Goal: Information Seeking & Learning: Learn about a topic

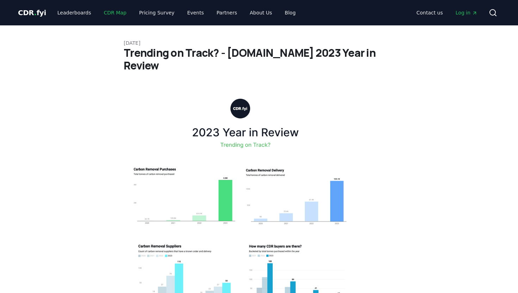
click at [110, 12] on link "CDR Map" at bounding box center [115, 12] width 34 height 13
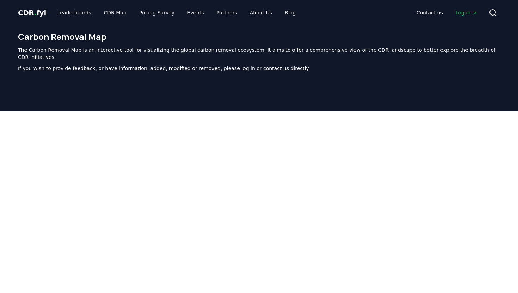
click at [37, 6] on div "CDR . fyi Leaderboards CDR Map Pricing Survey Events Partners About Us Blog Con…" at bounding box center [259, 12] width 482 height 25
click at [35, 13] on span "CDR . fyi" at bounding box center [32, 12] width 28 height 8
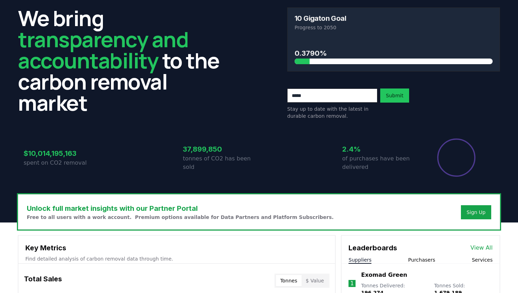
scroll to position [23, 0]
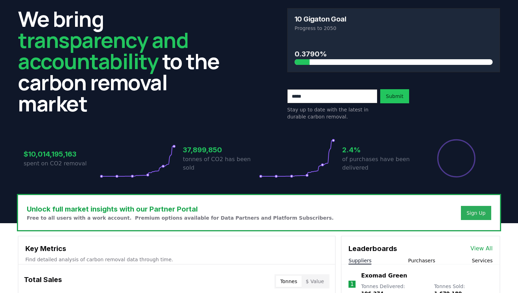
click at [471, 214] on div "Sign Up" at bounding box center [475, 212] width 19 height 7
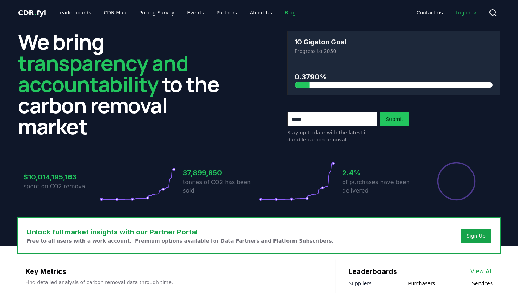
click at [279, 14] on link "Blog" at bounding box center [290, 12] width 22 height 13
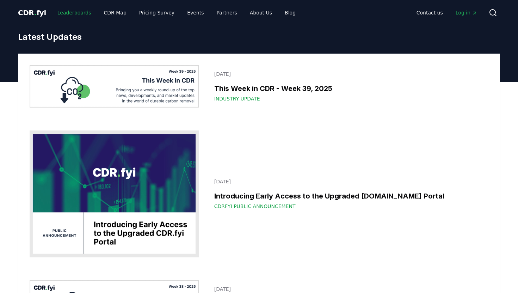
click at [58, 17] on link "Leaderboards" at bounding box center [74, 12] width 45 height 13
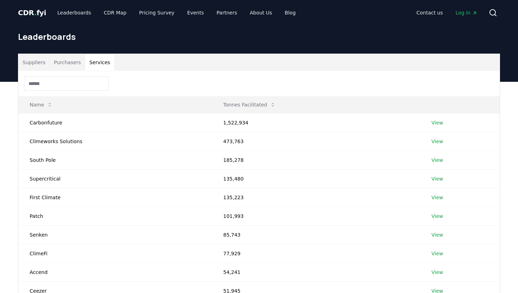
click at [89, 67] on button "Services" at bounding box center [99, 62] width 29 height 17
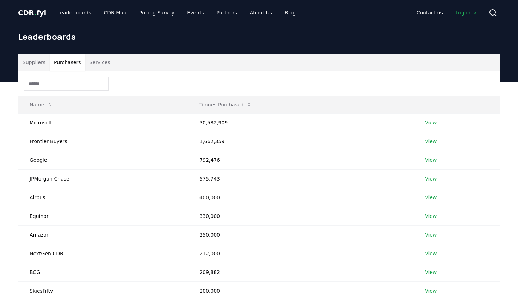
click at [65, 63] on button "Purchasers" at bounding box center [68, 62] width 36 height 17
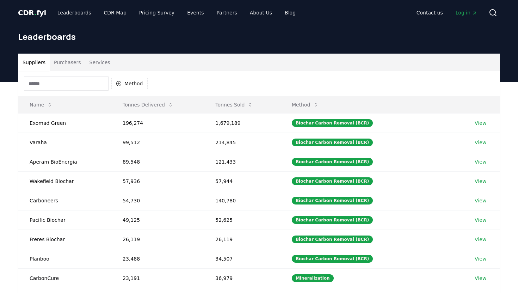
click at [40, 63] on button "Suppliers" at bounding box center [33, 62] width 31 height 17
click at [316, 93] on div "Method" at bounding box center [258, 83] width 481 height 25
click at [312, 96] on th "Method" at bounding box center [371, 104] width 183 height 17
click at [312, 103] on button "Method" at bounding box center [305, 105] width 38 height 14
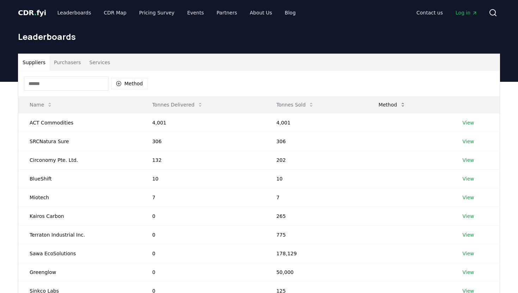
click at [312, 103] on button "Tonnes Sold" at bounding box center [294, 105] width 49 height 14
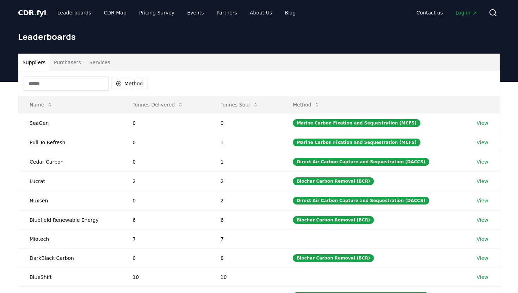
click at [73, 86] on input at bounding box center [66, 83] width 85 height 14
click at [114, 87] on button "Method" at bounding box center [129, 83] width 36 height 11
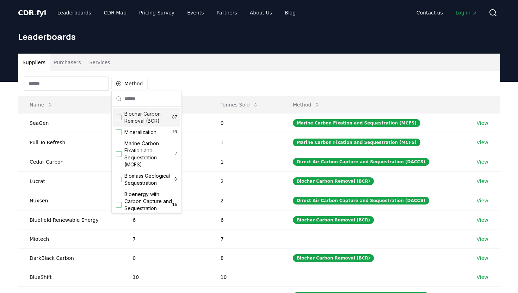
click at [118, 114] on div "Suggestions" at bounding box center [119, 117] width 6 height 6
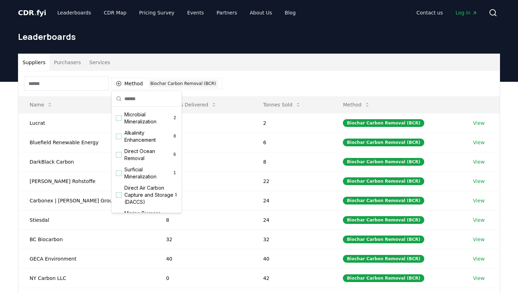
scroll to position [234, 0]
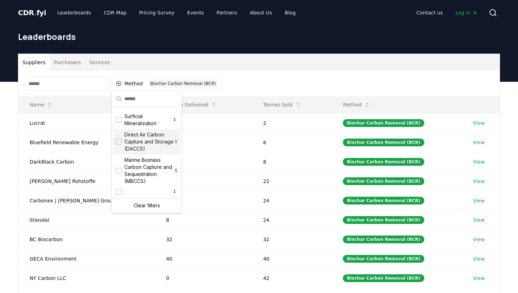
click at [248, 73] on div "Method 1 Biochar Carbon Removal (BCR)" at bounding box center [258, 83] width 481 height 25
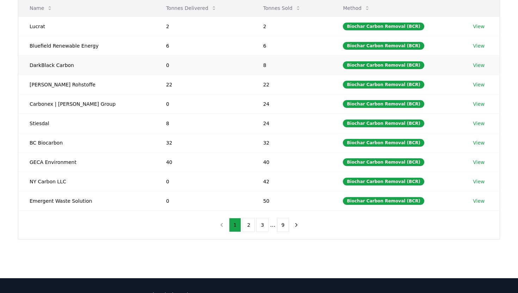
scroll to position [114, 0]
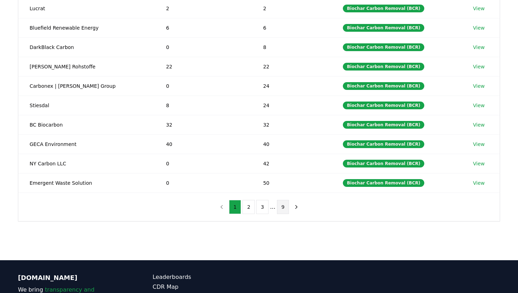
click at [281, 209] on button "9" at bounding box center [283, 207] width 12 height 14
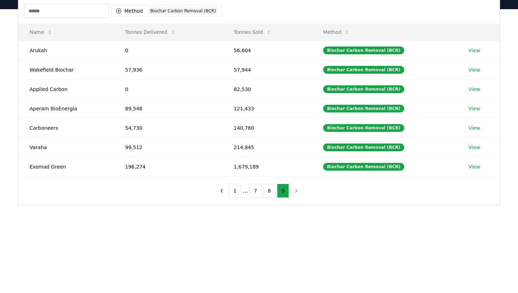
scroll to position [40, 0]
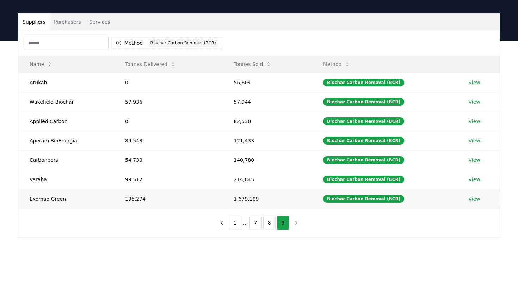
click at [469, 200] on link "View" at bounding box center [474, 198] width 12 height 7
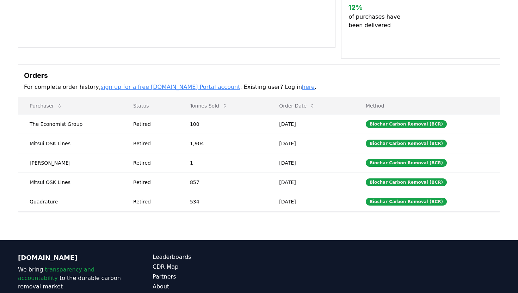
scroll to position [157, 0]
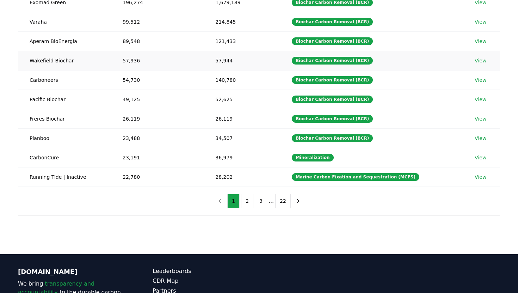
scroll to position [122, 0]
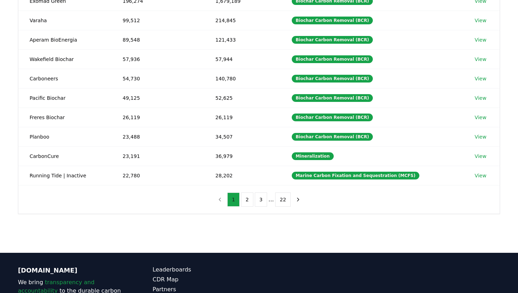
click at [232, 201] on button "1" at bounding box center [233, 199] width 12 height 14
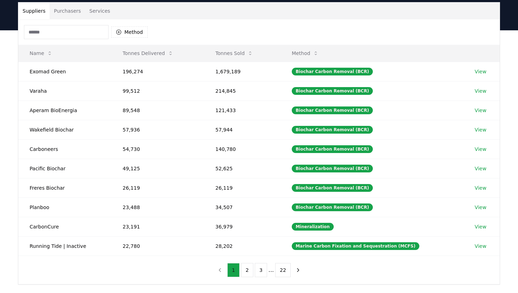
scroll to position [45, 0]
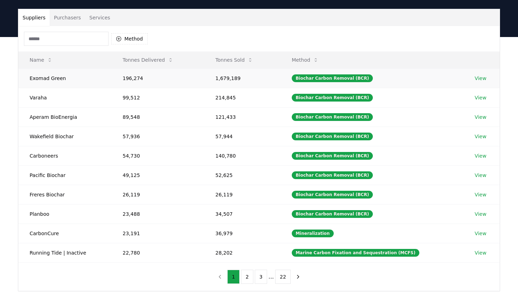
click at [49, 79] on td "Exomad Green" at bounding box center [64, 77] width 93 height 19
click at [43, 95] on td "Varaha" at bounding box center [64, 97] width 93 height 19
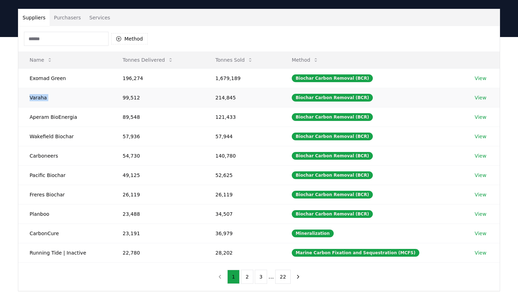
click at [43, 95] on td "Varaha" at bounding box center [64, 97] width 93 height 19
click at [40, 117] on td "Aperam BioEnergia" at bounding box center [64, 116] width 93 height 19
click at [31, 76] on td "Exomad Green" at bounding box center [64, 77] width 93 height 19
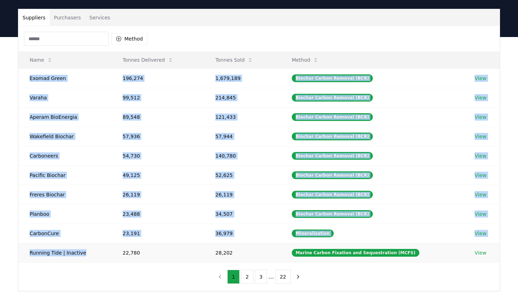
drag, startPoint x: 29, startPoint y: 76, endPoint x: 81, endPoint y: 253, distance: 184.6
click at [81, 253] on tbody "Exomad Green 196,274 1,679,189 Biochar Carbon Removal (BCR) View Varaha 99,512 …" at bounding box center [258, 165] width 481 height 194
click at [168, 58] on icon at bounding box center [171, 60] width 6 height 6
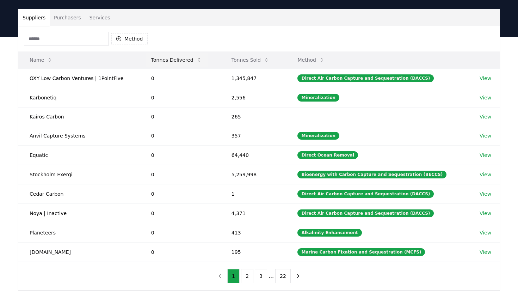
click at [190, 60] on button "Tonnes Delivered" at bounding box center [176, 60] width 62 height 14
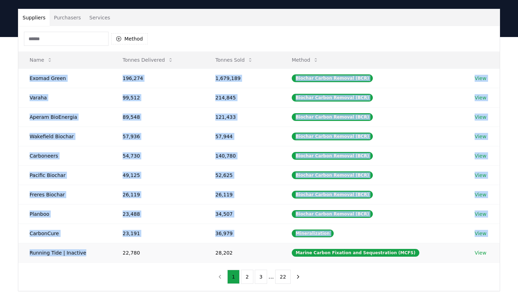
drag, startPoint x: 29, startPoint y: 79, endPoint x: 86, endPoint y: 252, distance: 182.2
click at [86, 252] on tbody "Exomad Green 196,274 1,679,189 Biochar Carbon Removal (BCR) View Varaha 99,512 …" at bounding box center [258, 165] width 481 height 194
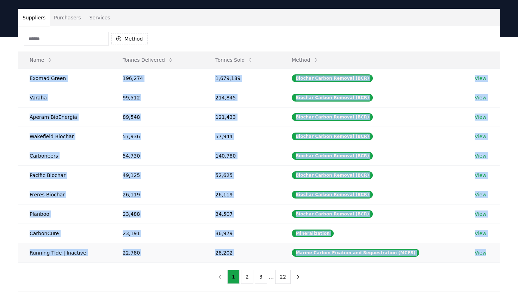
click at [490, 253] on td "View" at bounding box center [481, 252] width 36 height 19
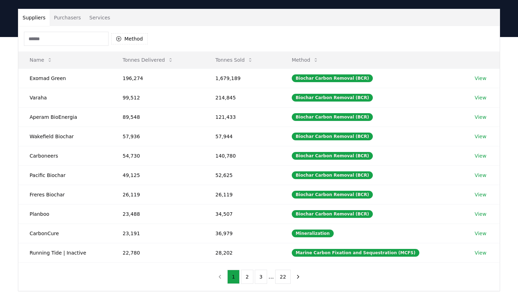
click at [171, 26] on div "Method" at bounding box center [258, 38] width 481 height 25
click at [136, 37] on button "Method" at bounding box center [129, 38] width 36 height 11
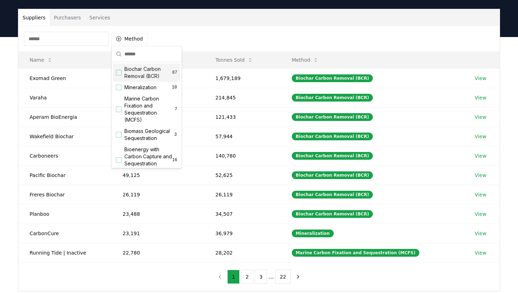
click at [121, 72] on div "Biochar Carbon Removal (BCR) 87" at bounding box center [146, 72] width 67 height 18
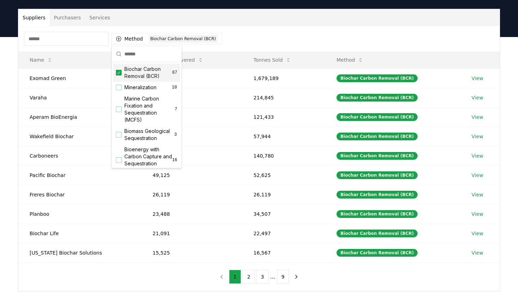
click at [218, 34] on div "Method 1 Biochar Carbon Removal (BCR)" at bounding box center [258, 38] width 481 height 25
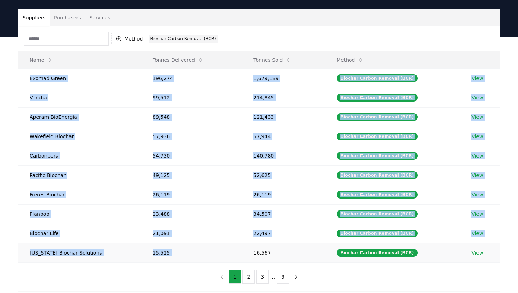
drag, startPoint x: 29, startPoint y: 77, endPoint x: 277, endPoint y: 248, distance: 301.5
click at [277, 248] on tbody "Exomad Green 196,274 1,679,189 Biochar Carbon Removal (BCR) View Varaha 99,512 …" at bounding box center [258, 165] width 481 height 194
copy tbody "Exomad Green 196,274 1,679,189 Biochar Carbon Removal (BCR) View Varaha 99,512 …"
